Goal: Complete application form: Complete application form

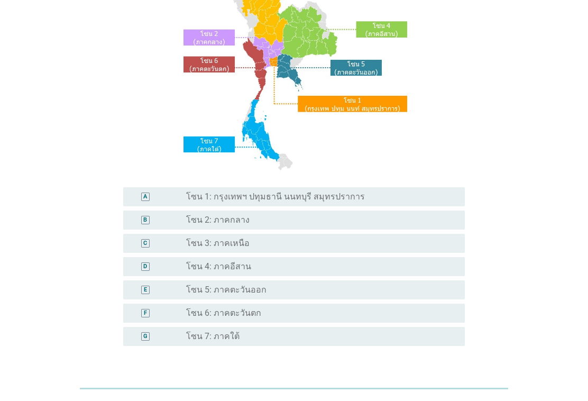
scroll to position [136, 0]
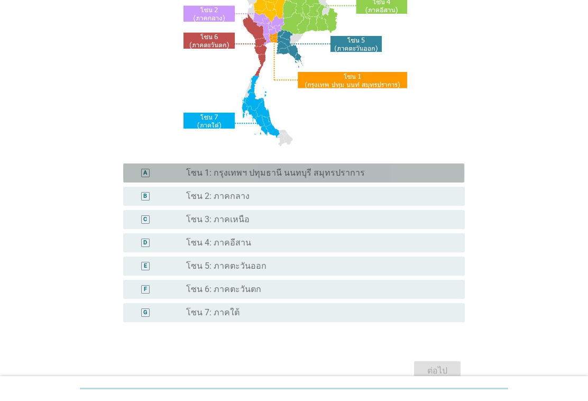
click at [361, 176] on div "radio_button_unchecked โซน 1: กรุงเทพฯ ปทุมธานี นนทบุรี สมุทรปราการ" at bounding box center [317, 173] width 262 height 11
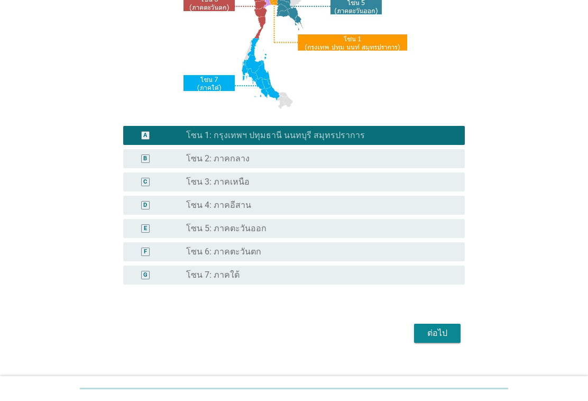
scroll to position [190, 0]
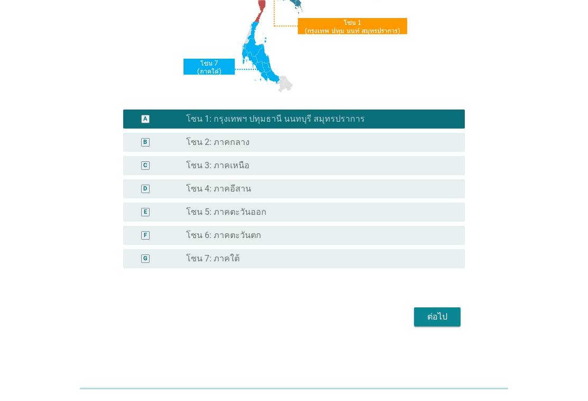
click at [432, 316] on div "ต่อไป" at bounding box center [437, 316] width 30 height 13
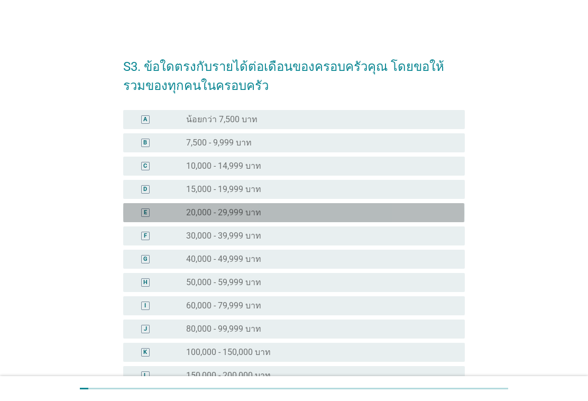
click at [294, 218] on div "E radio_button_unchecked 20,000 - 29,999 บาท" at bounding box center [293, 212] width 341 height 19
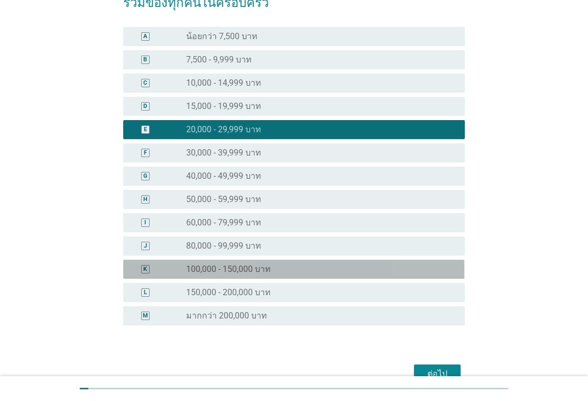
scroll to position [140, 0]
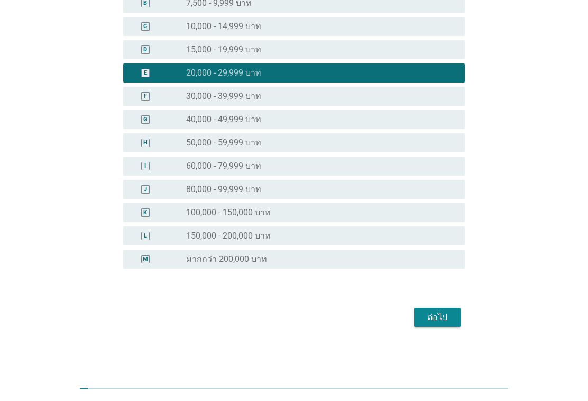
click at [436, 326] on button "ต่อไป" at bounding box center [437, 317] width 47 height 19
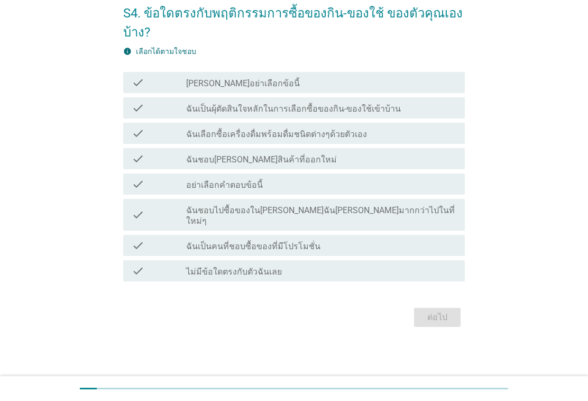
scroll to position [0, 0]
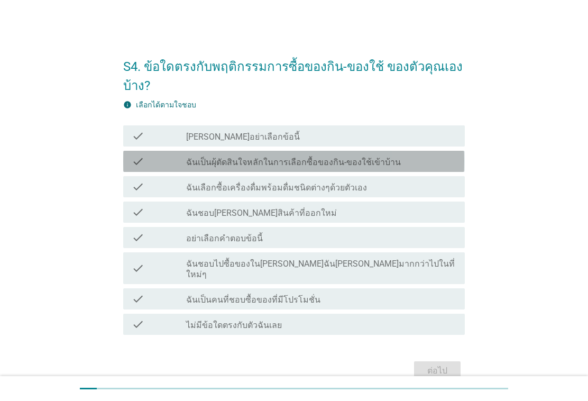
click at [420, 170] on div "check check_box_outline_blank ฉันเป็นผุ้ตัดสินใจหลักในการเลือกซื้อของกิน-ของใช้…" at bounding box center [293, 161] width 341 height 21
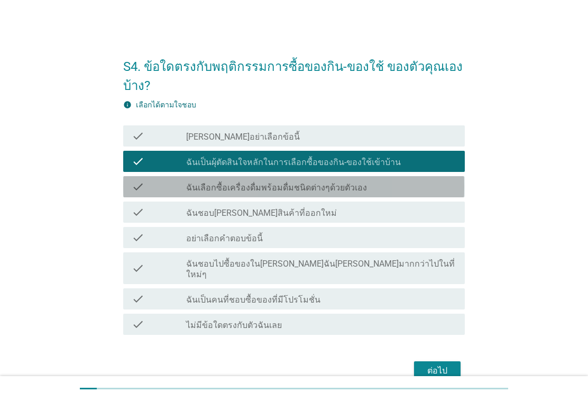
click at [402, 195] on div "check check_box_outline_blank ฉันเลือกซื้อเครื่องดื่มพร้อมดื่มชนิดต่างๆด้วยตัวเ…" at bounding box center [293, 186] width 341 height 21
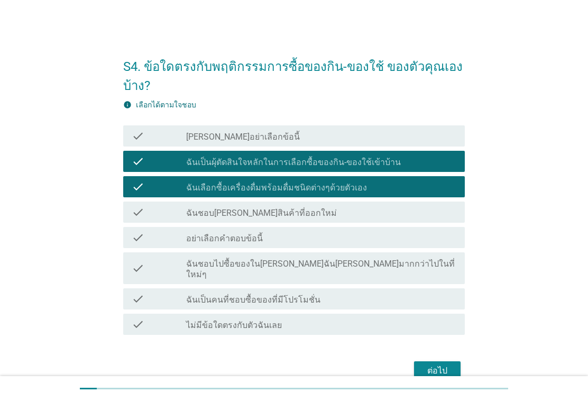
click at [422, 367] on button "ต่อไป" at bounding box center [437, 370] width 47 height 19
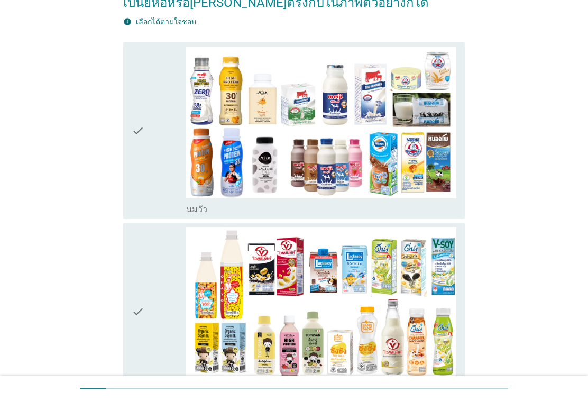
scroll to position [140, 0]
click at [322, 175] on img at bounding box center [321, 123] width 270 height 152
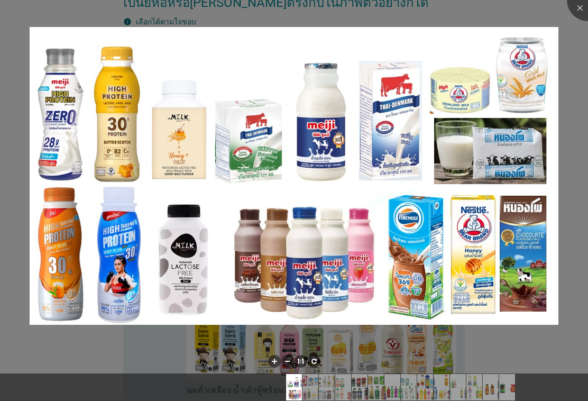
click at [320, 257] on img at bounding box center [294, 176] width 529 height 298
click at [580, 155] on div at bounding box center [294, 200] width 588 height 401
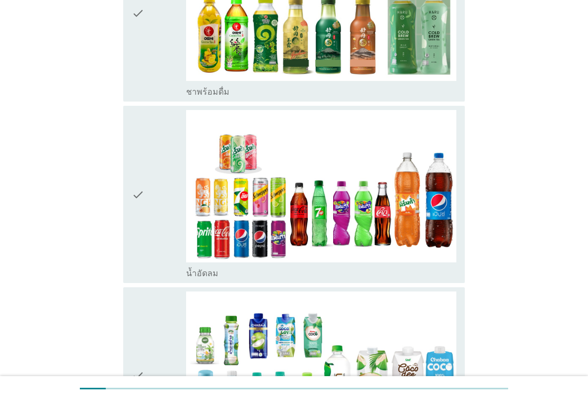
scroll to position [1173, 0]
click at [376, 211] on img at bounding box center [321, 186] width 270 height 152
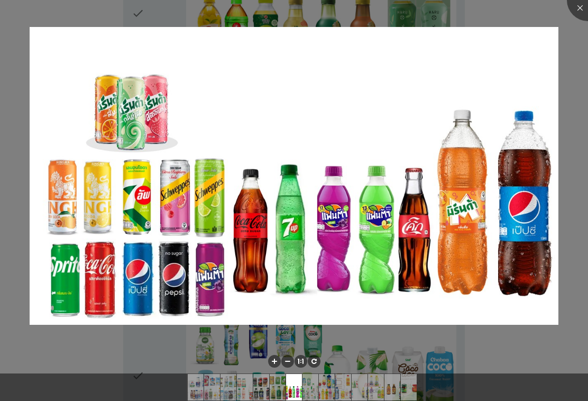
click at [572, 159] on div at bounding box center [294, 200] width 588 height 401
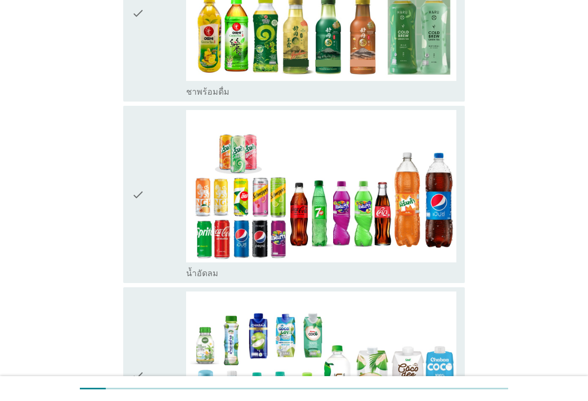
click at [142, 186] on icon "check" at bounding box center [138, 194] width 13 height 168
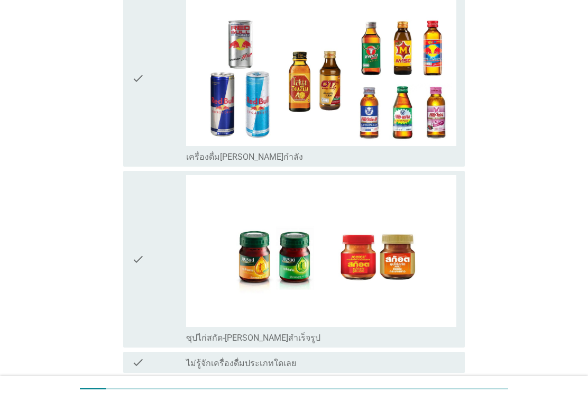
scroll to position [2454, 0]
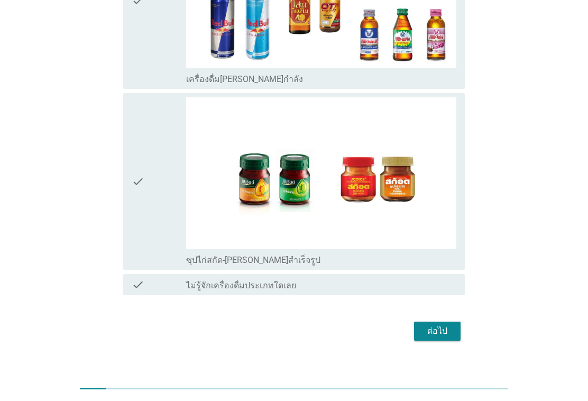
click at [445, 325] on div "ต่อไป" at bounding box center [437, 331] width 30 height 13
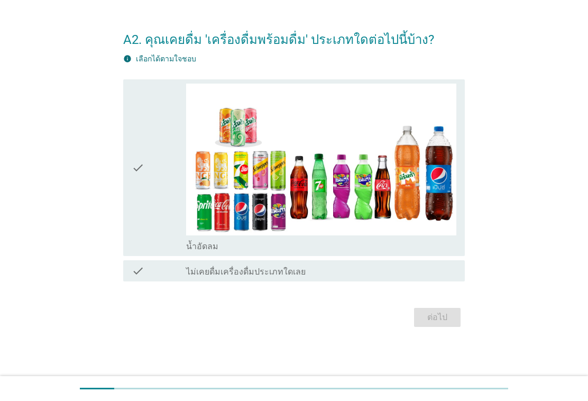
scroll to position [0, 0]
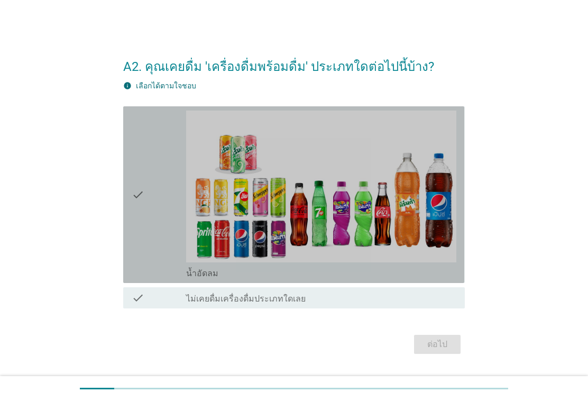
click at [144, 215] on icon "check" at bounding box center [138, 194] width 13 height 168
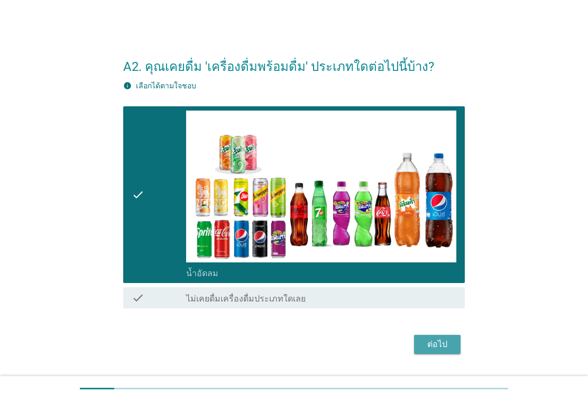
click at [441, 338] on div "ต่อไป" at bounding box center [437, 344] width 30 height 13
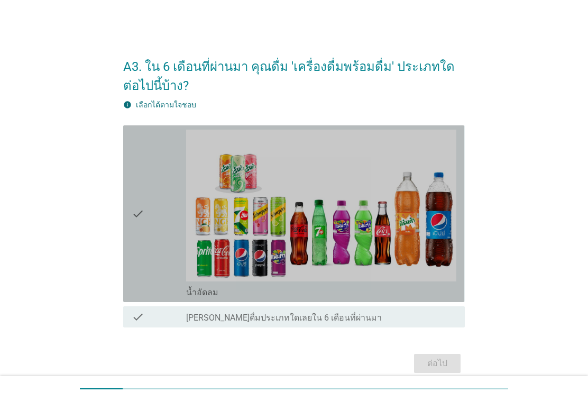
click at [134, 237] on icon "check" at bounding box center [138, 214] width 13 height 168
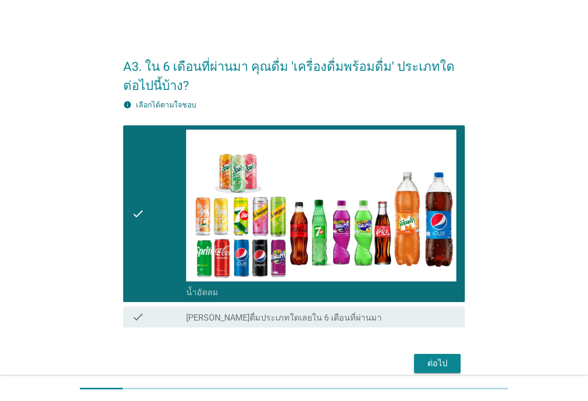
click at [431, 362] on div "ต่อไป" at bounding box center [437, 363] width 30 height 13
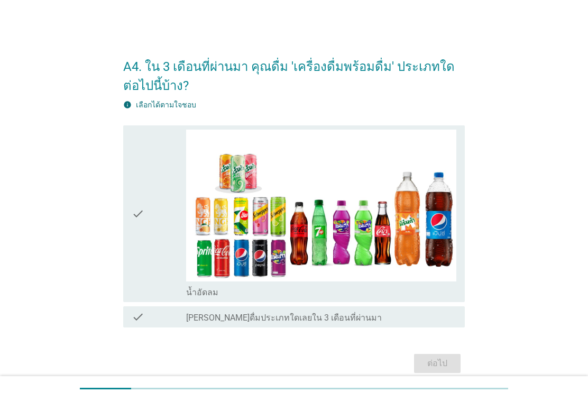
click at [144, 227] on icon "check" at bounding box center [138, 214] width 13 height 168
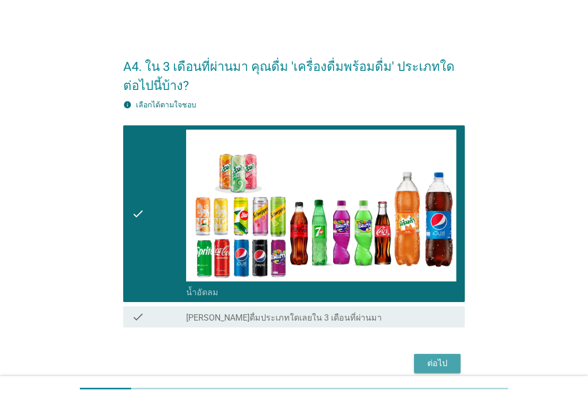
click at [436, 365] on div "ต่อไป" at bounding box center [437, 363] width 30 height 13
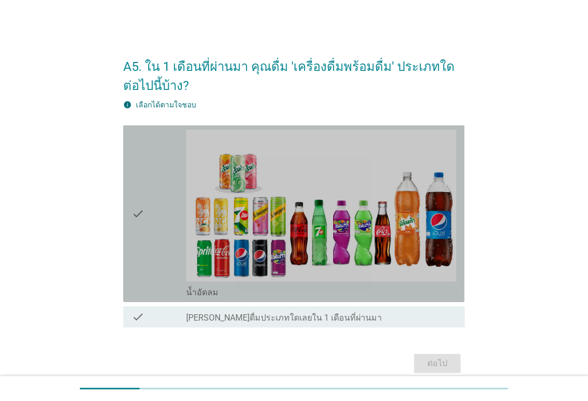
click at [144, 218] on icon "check" at bounding box center [138, 214] width 13 height 168
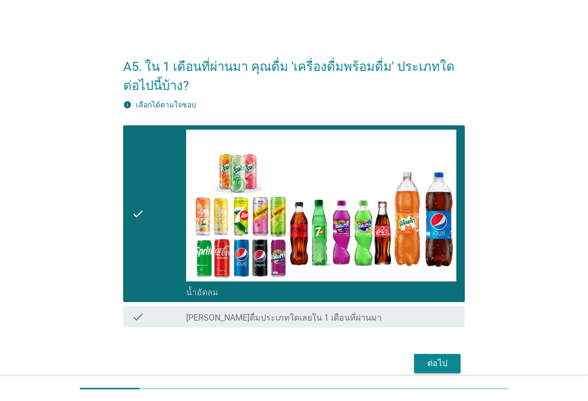
click at [431, 360] on div "ต่อไป" at bounding box center [437, 363] width 30 height 13
